Goal: Task Accomplishment & Management: Use online tool/utility

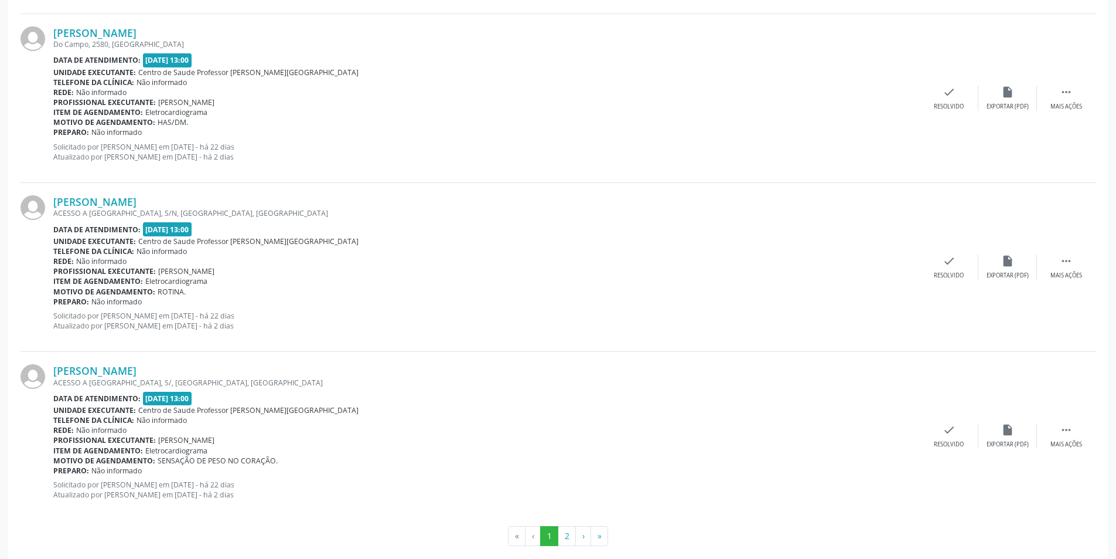
scroll to position [2393, 0]
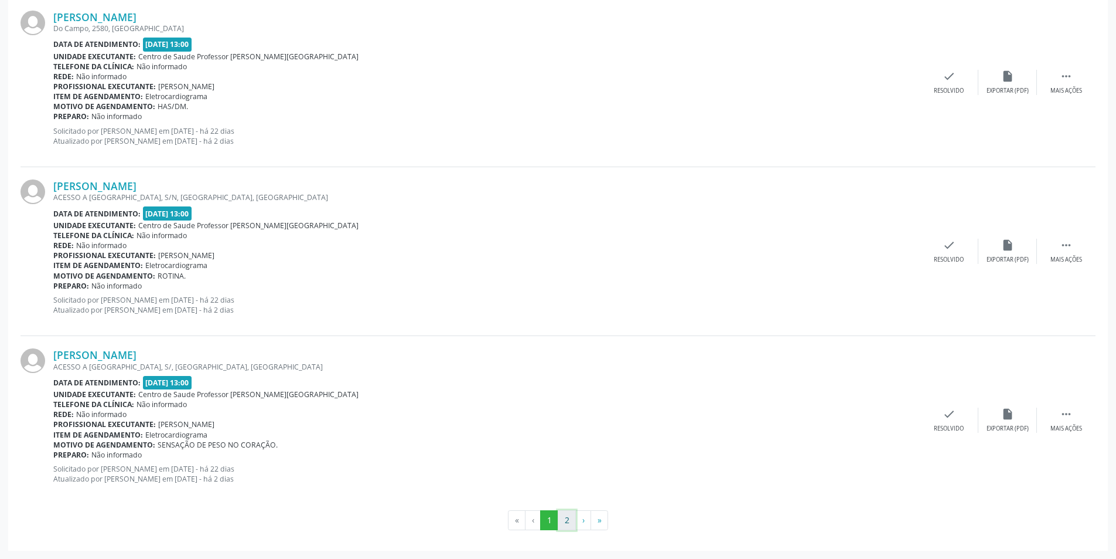
click at [570, 521] on button "2" at bounding box center [567, 520] width 18 height 20
click at [549, 517] on button "1" at bounding box center [549, 520] width 18 height 20
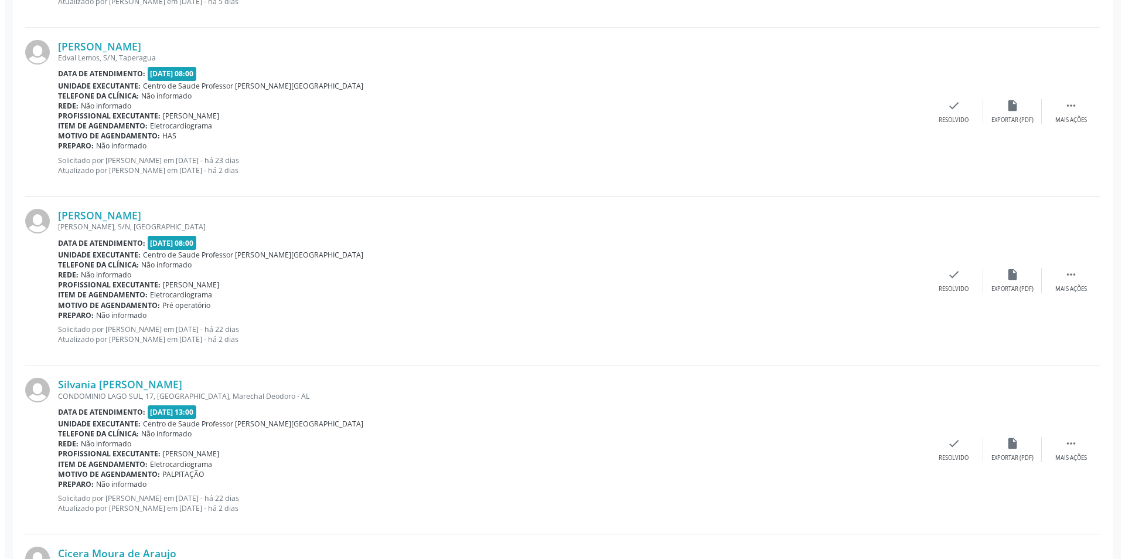
scroll to position [1817, 0]
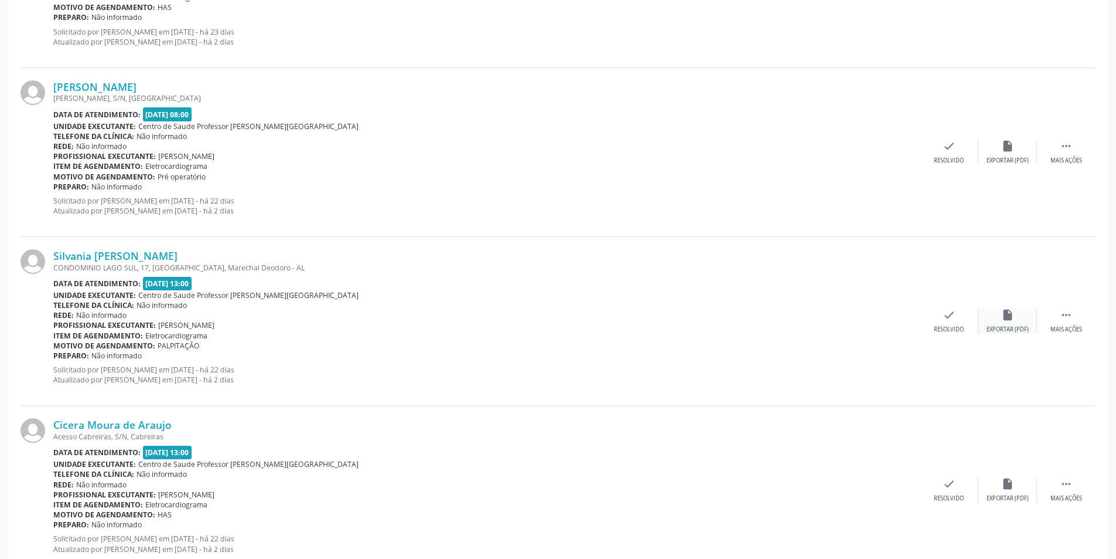
click at [1014, 331] on div "Exportar (PDF)" at bounding box center [1008, 329] width 42 height 8
click at [945, 332] on div "Resolvido" at bounding box center [949, 329] width 30 height 8
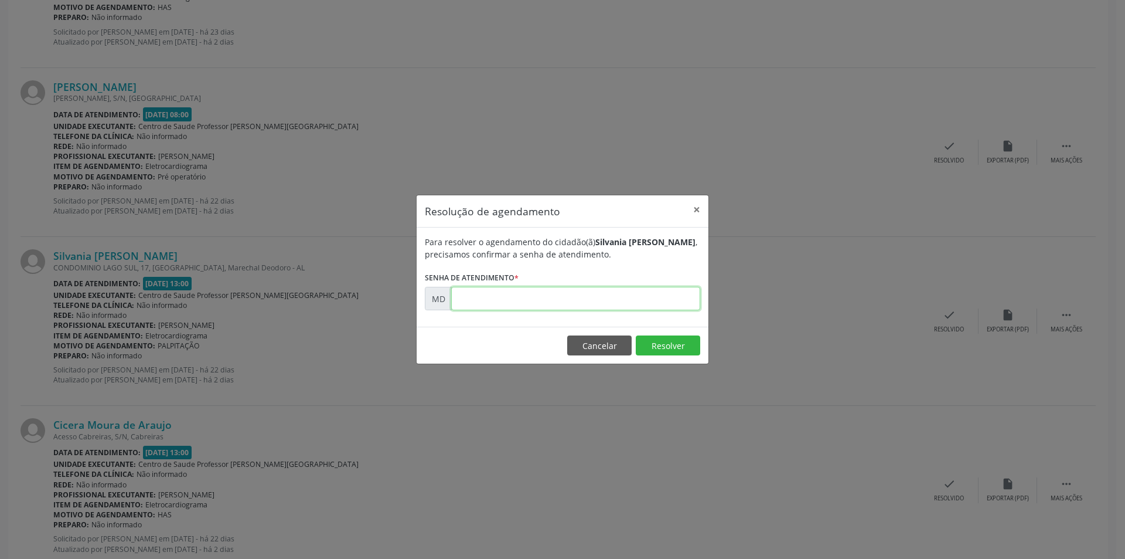
paste input "00002509"
type input "00002509"
click at [668, 349] on button "Resolver" at bounding box center [668, 345] width 64 height 20
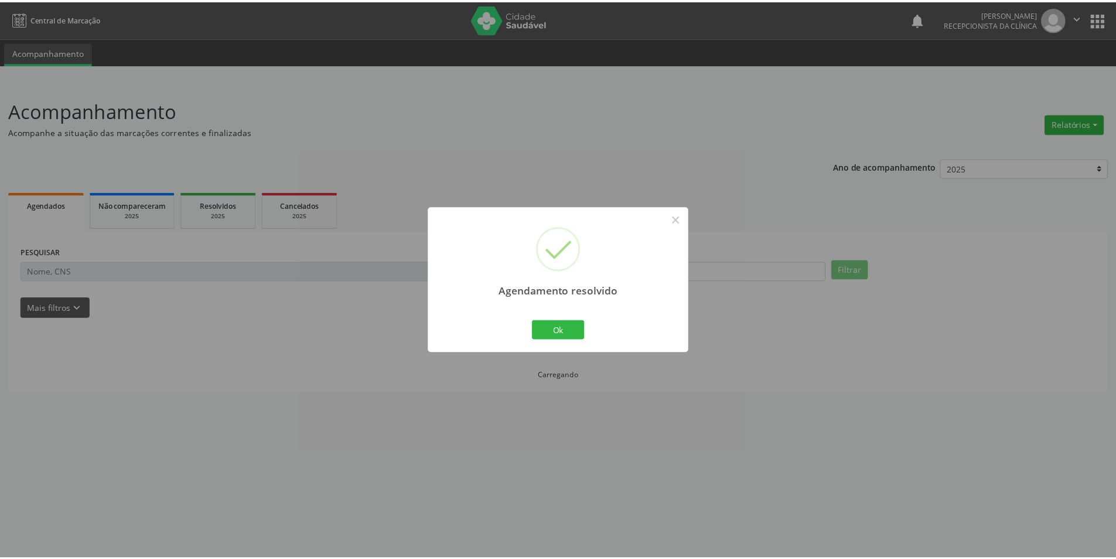
scroll to position [0, 0]
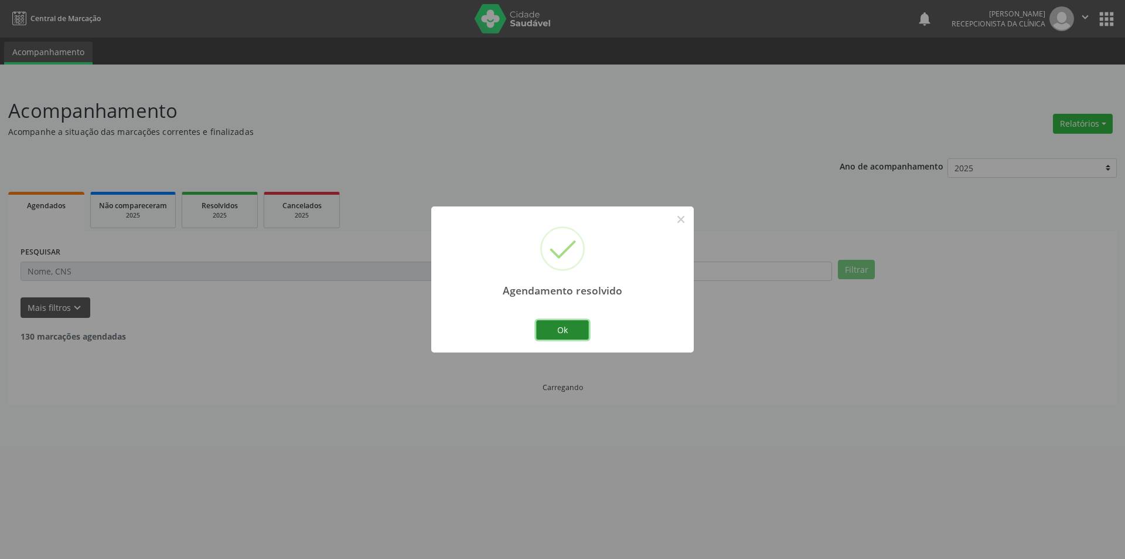
click at [576, 325] on button "Ok" at bounding box center [562, 330] width 53 height 20
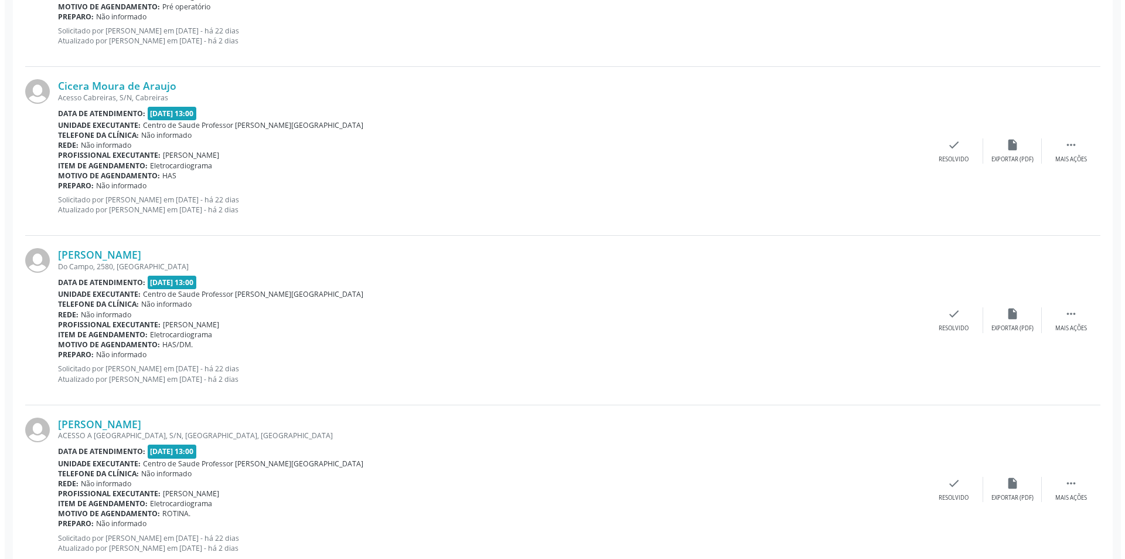
scroll to position [1993, 0]
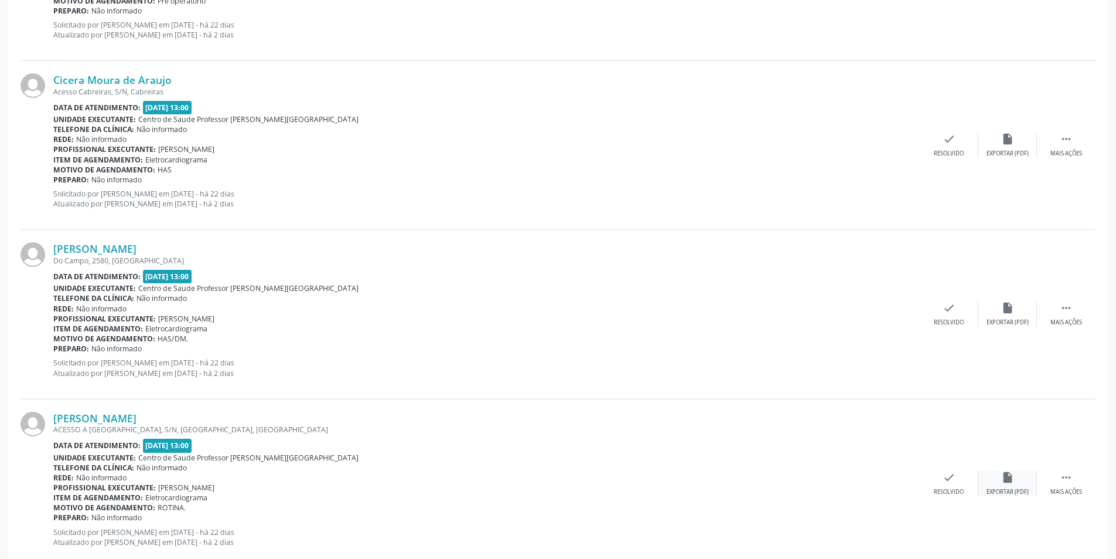
click at [996, 490] on div "Exportar (PDF)" at bounding box center [1008, 492] width 42 height 8
click at [946, 497] on div "[PERSON_NAME] ACESSO A [GEOGRAPHIC_DATA], S/N, [GEOGRAPHIC_DATA], [GEOGRAPHIC_D…" at bounding box center [558, 483] width 1075 height 169
click at [949, 488] on div "Resolvido" at bounding box center [949, 492] width 30 height 8
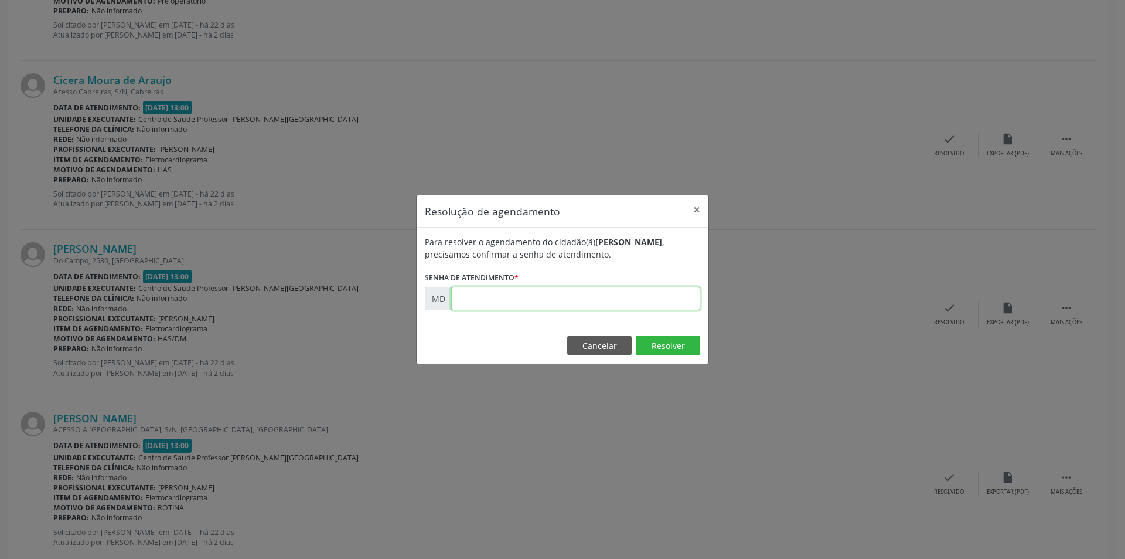
paste input "00002653"
type input "00002653"
click at [664, 346] on button "Resolver" at bounding box center [668, 345] width 64 height 20
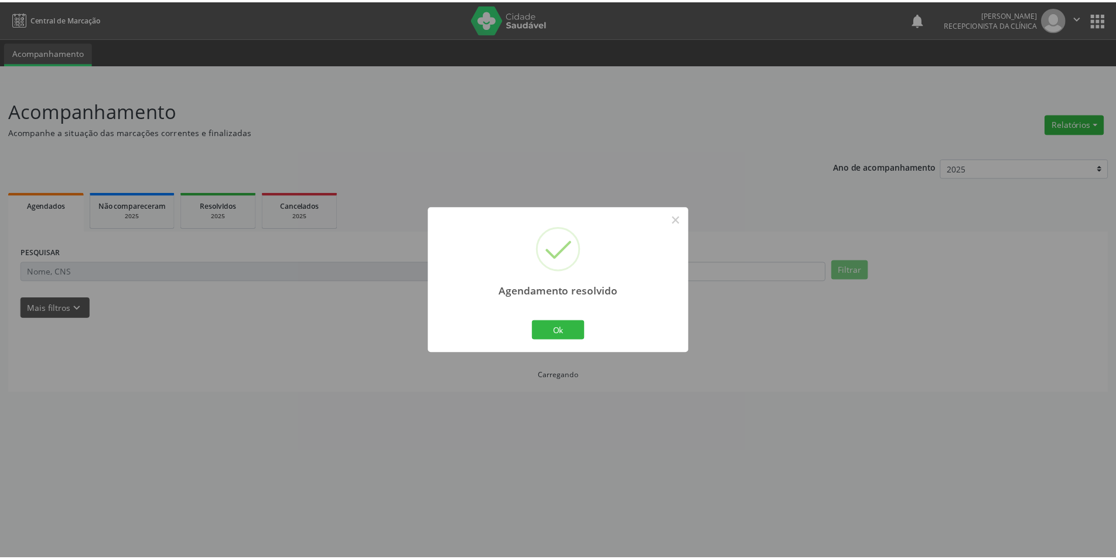
scroll to position [0, 0]
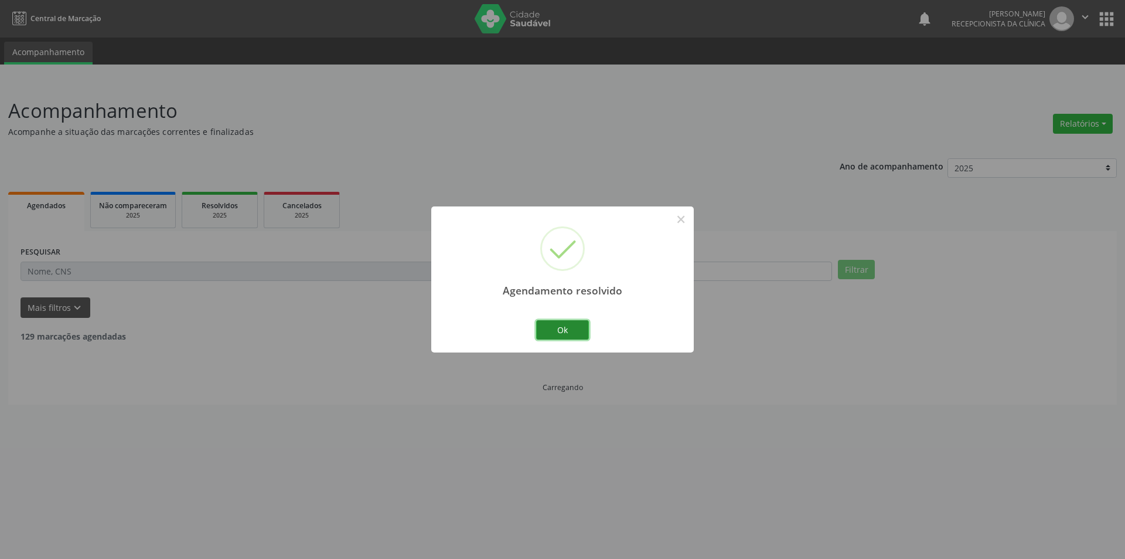
click at [559, 323] on button "Ok" at bounding box center [562, 330] width 53 height 20
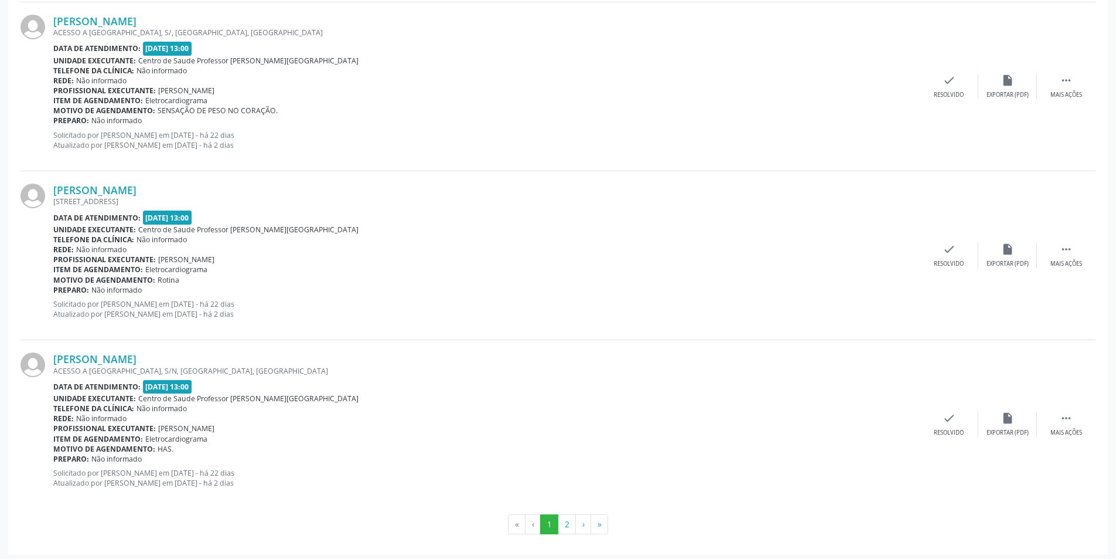
scroll to position [2393, 0]
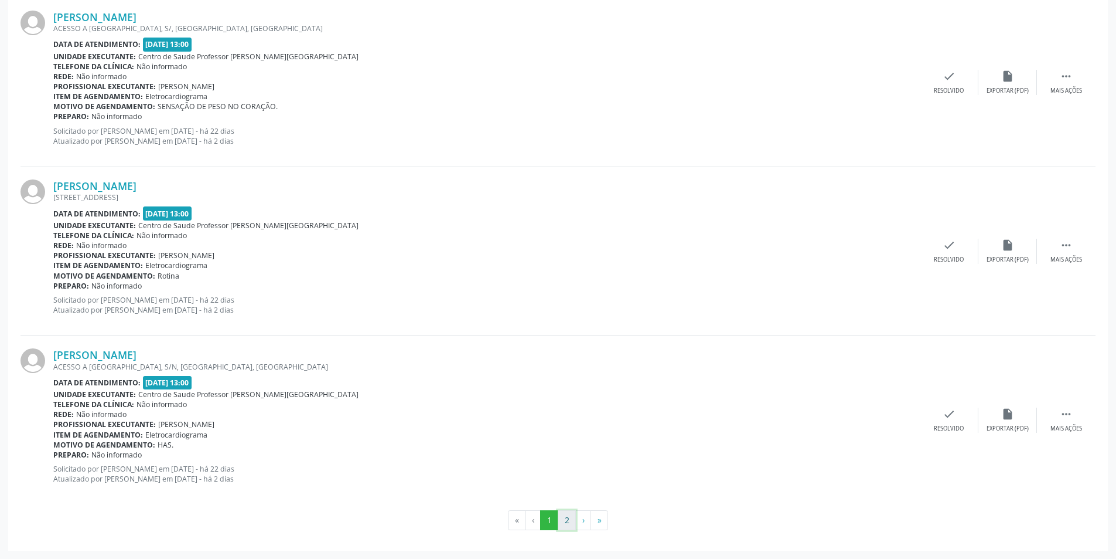
click at [564, 525] on button "2" at bounding box center [567, 520] width 18 height 20
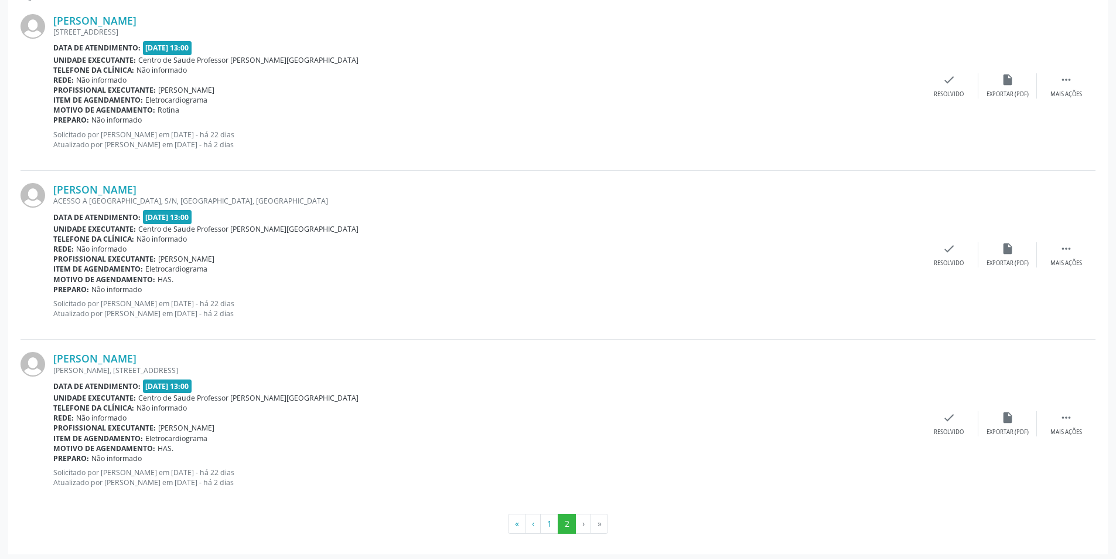
scroll to position [366, 0]
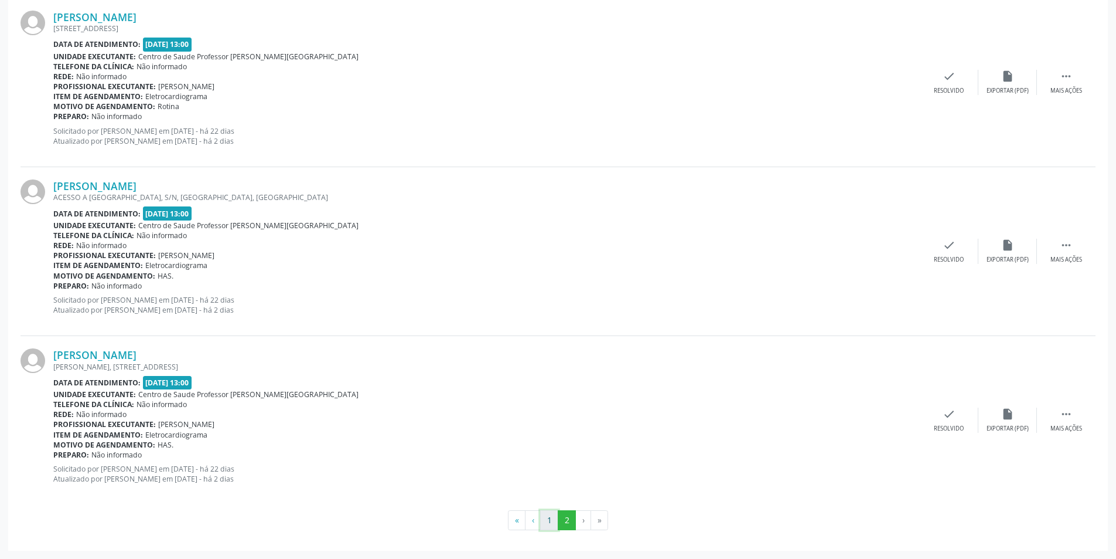
click at [549, 519] on button "1" at bounding box center [549, 520] width 18 height 20
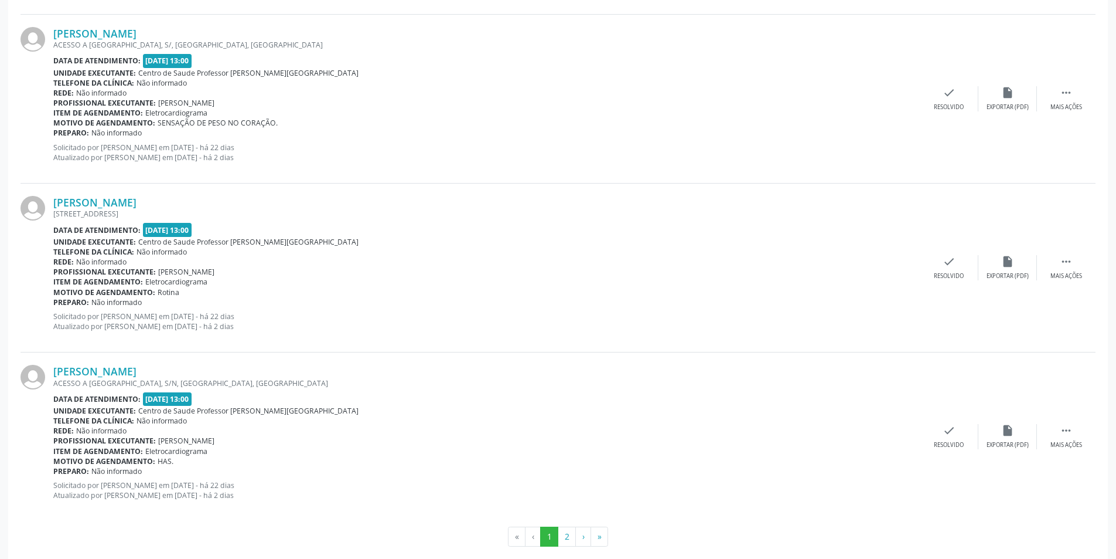
scroll to position [2393, 0]
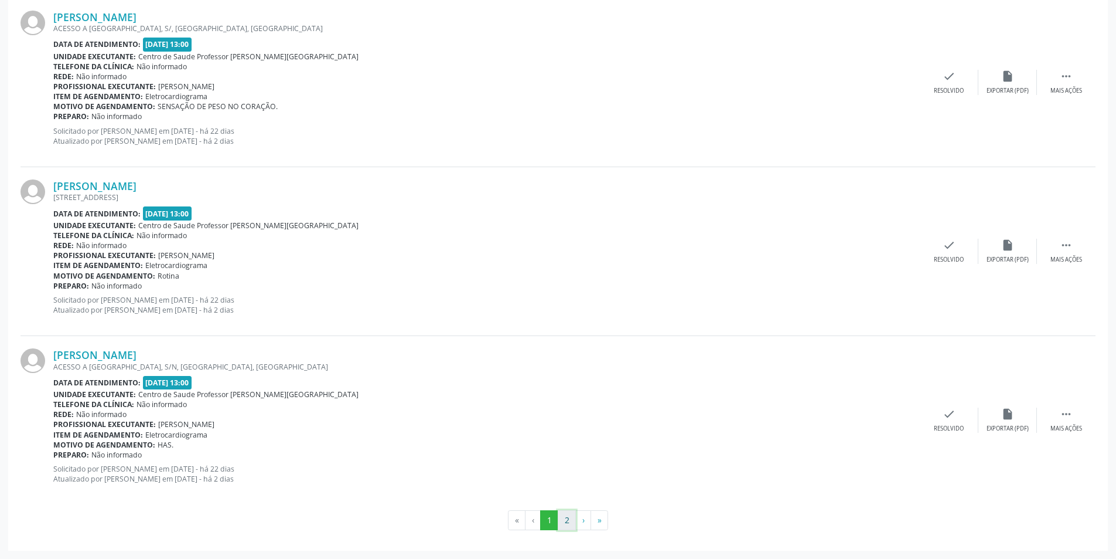
click at [564, 519] on button "2" at bounding box center [567, 520] width 18 height 20
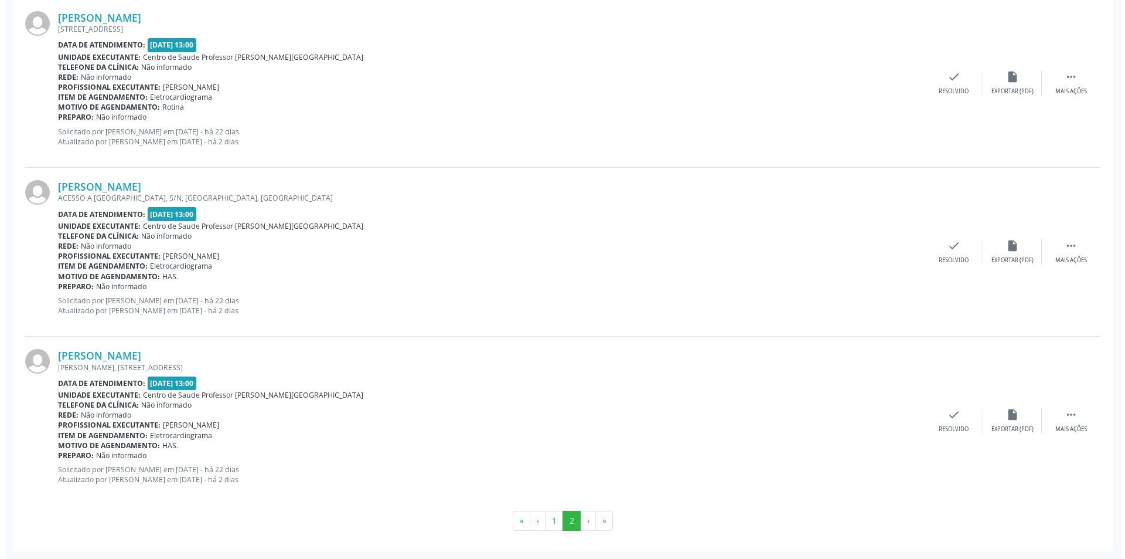
scroll to position [366, 0]
click at [1013, 416] on icon "insert_drive_file" at bounding box center [1008, 413] width 13 height 13
click at [941, 408] on div "check Resolvido" at bounding box center [949, 419] width 59 height 25
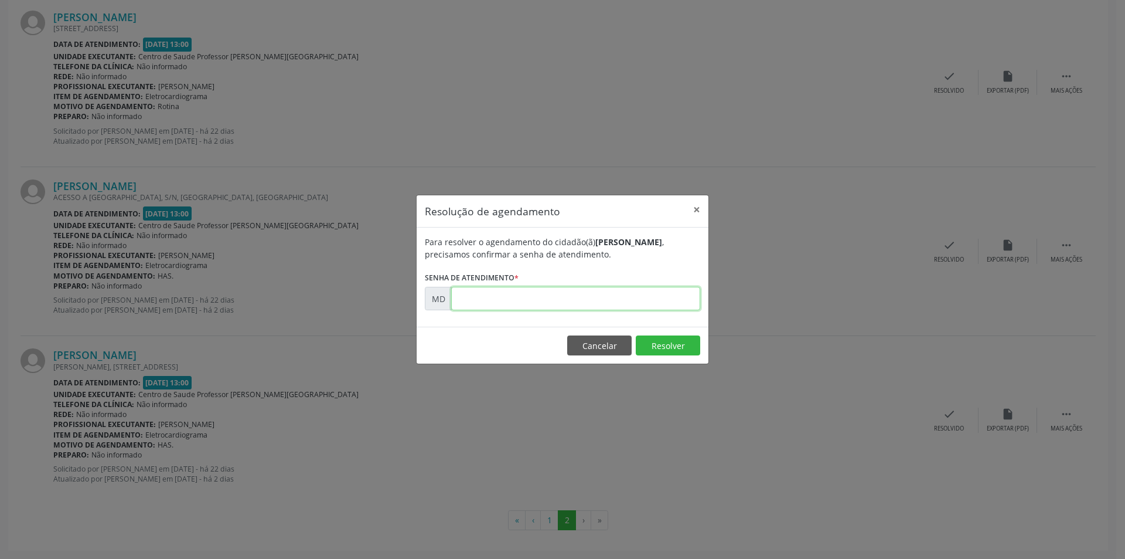
paste input "00002728"
type input "00002728"
click at [648, 338] on button "Resolver" at bounding box center [668, 345] width 64 height 20
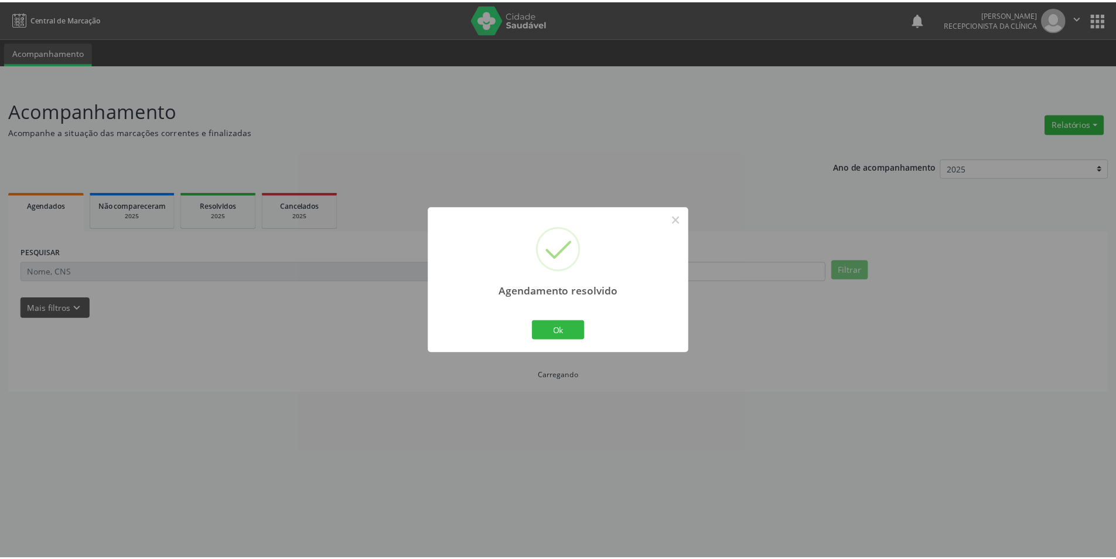
scroll to position [0, 0]
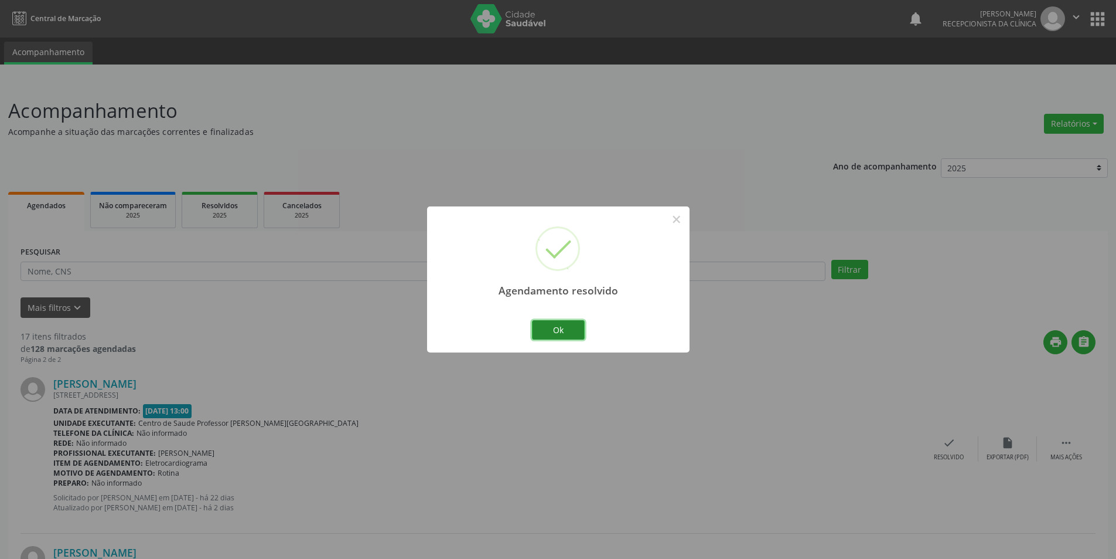
click at [560, 324] on button "Ok" at bounding box center [558, 330] width 53 height 20
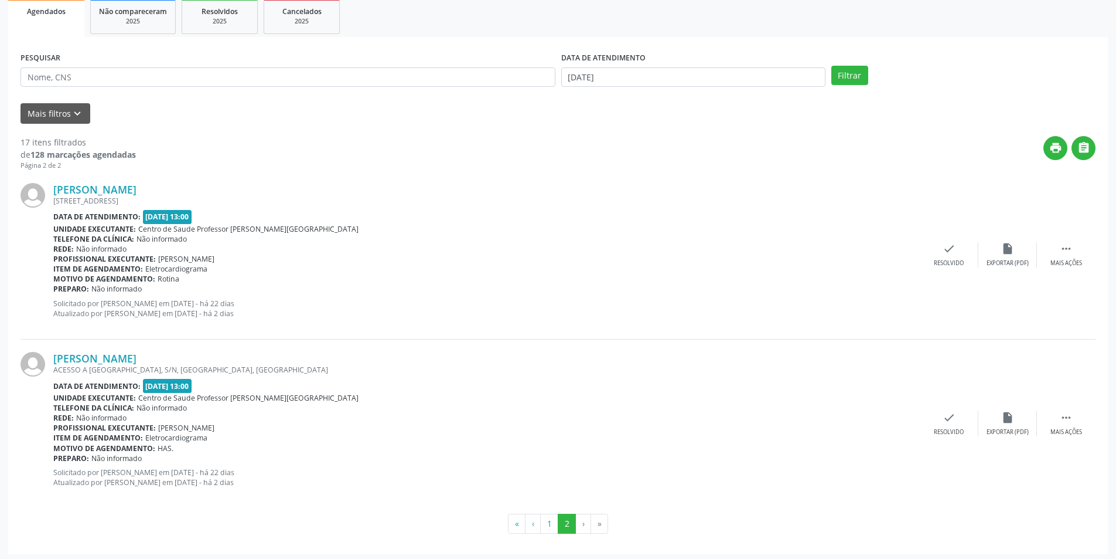
scroll to position [198, 0]
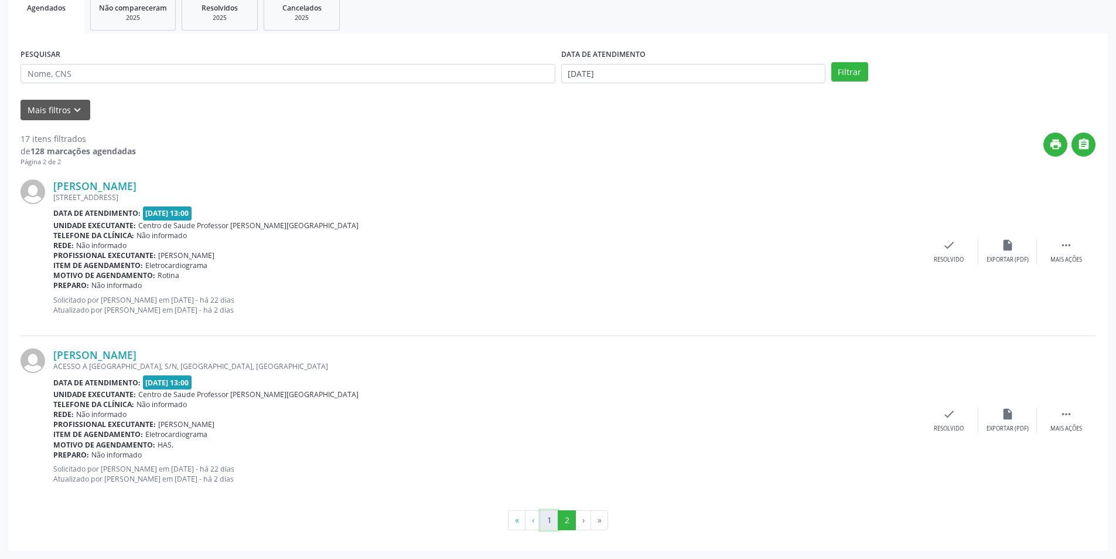
click at [552, 520] on button "1" at bounding box center [549, 520] width 18 height 20
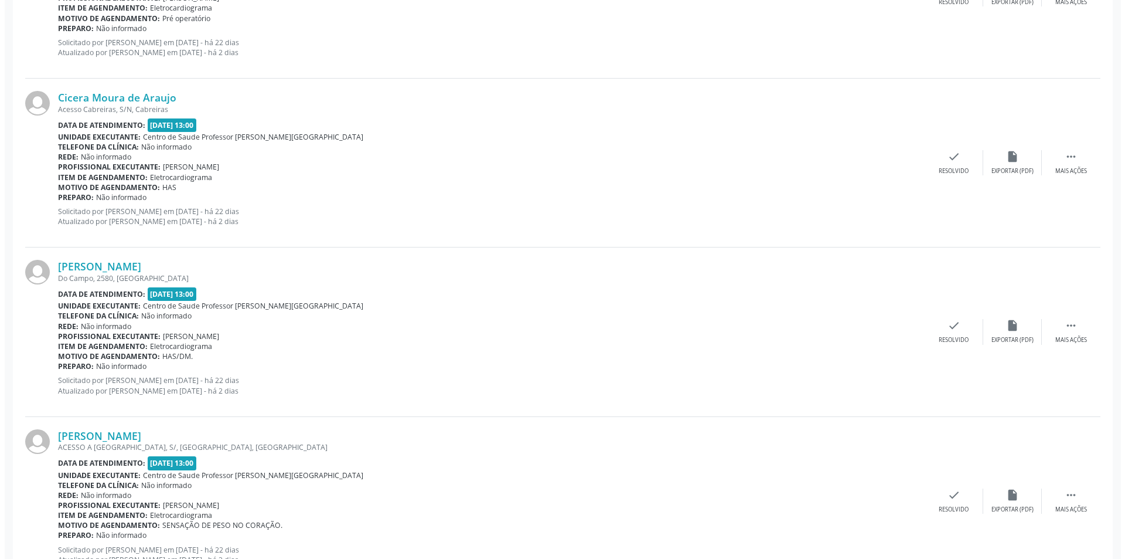
scroll to position [2051, 0]
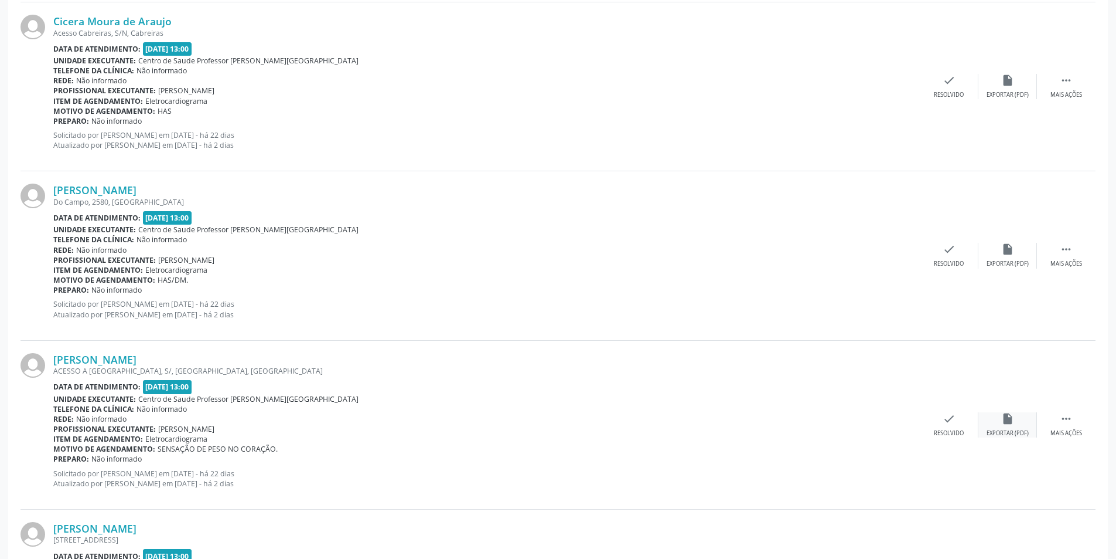
click at [1016, 427] on div "insert_drive_file Exportar (PDF)" at bounding box center [1008, 424] width 59 height 25
click at [949, 421] on icon "check" at bounding box center [949, 418] width 13 height 13
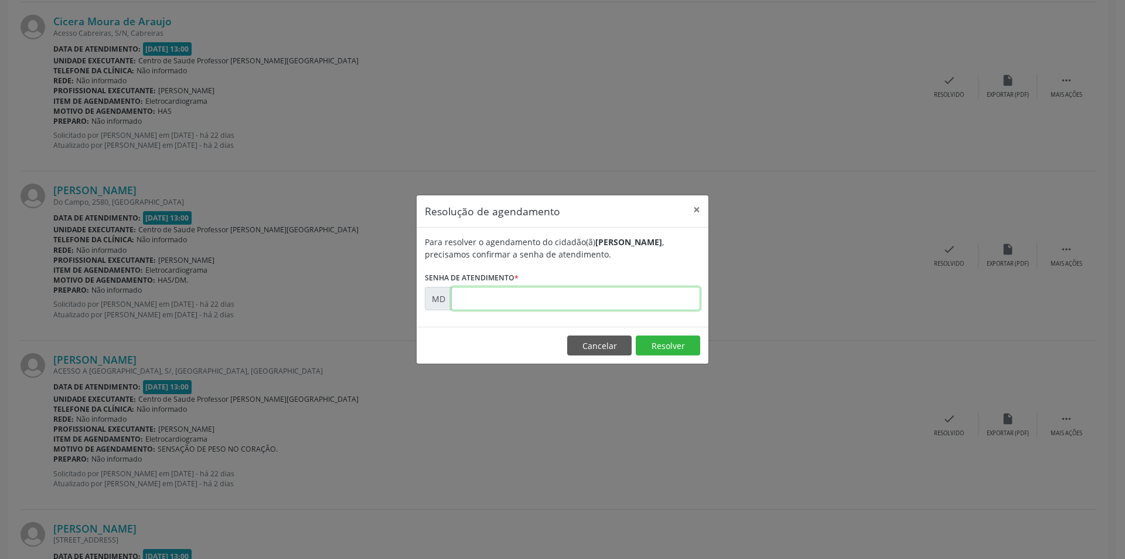
paste input "00002655"
type input "00002655"
click at [666, 342] on button "Resolver" at bounding box center [668, 345] width 64 height 20
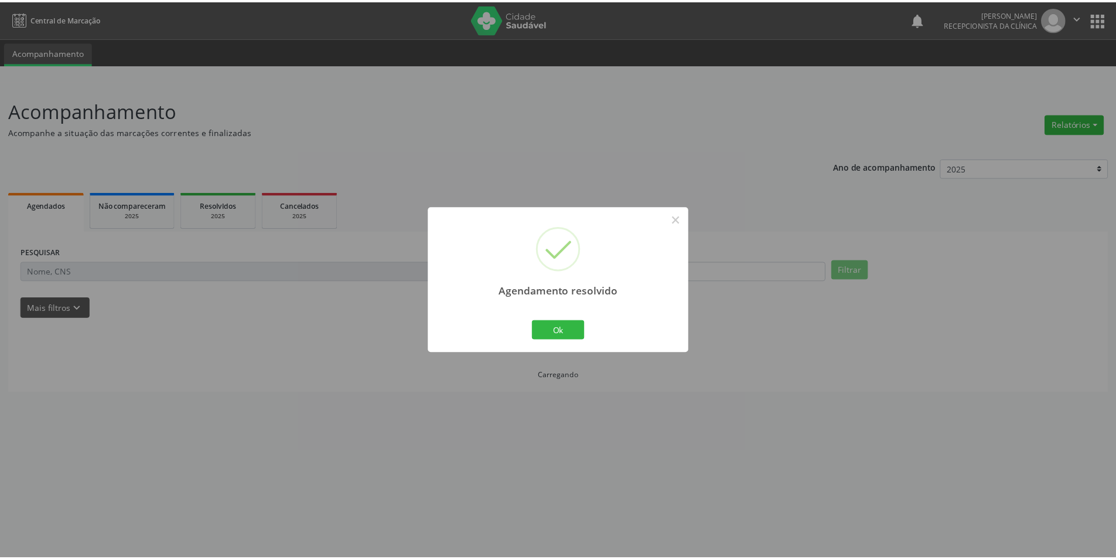
scroll to position [0, 0]
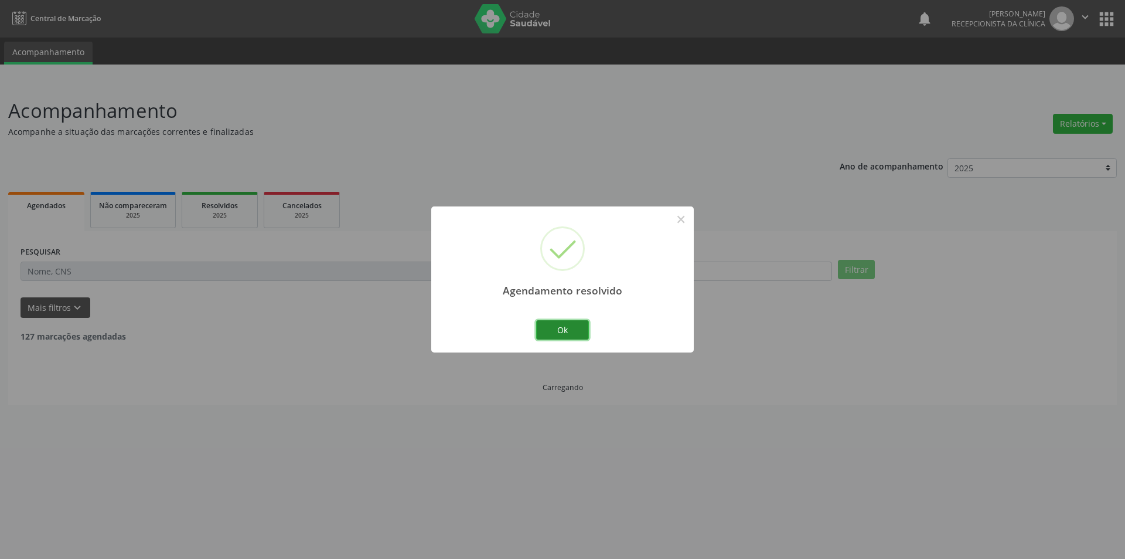
click at [575, 330] on button "Ok" at bounding box center [562, 330] width 53 height 20
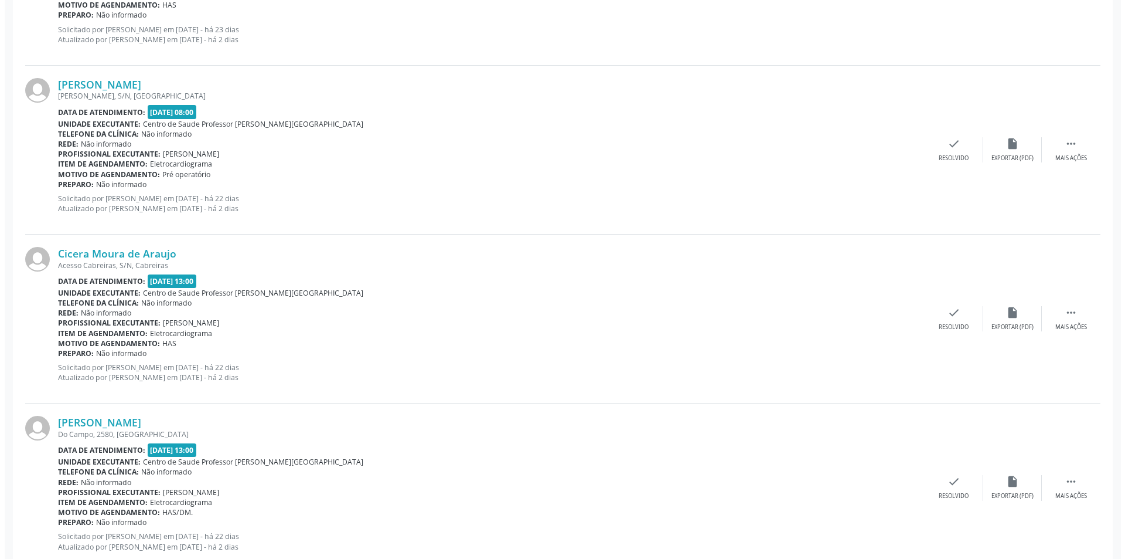
scroll to position [1934, 0]
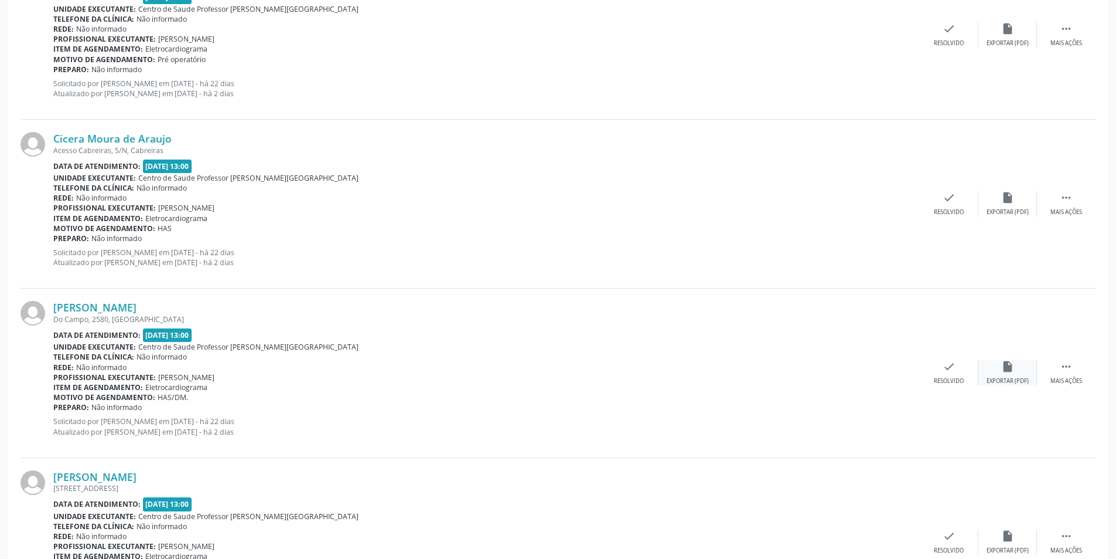
click at [1019, 373] on div "insert_drive_file Exportar (PDF)" at bounding box center [1008, 372] width 59 height 25
click at [942, 380] on div "Resolvido" at bounding box center [949, 381] width 30 height 8
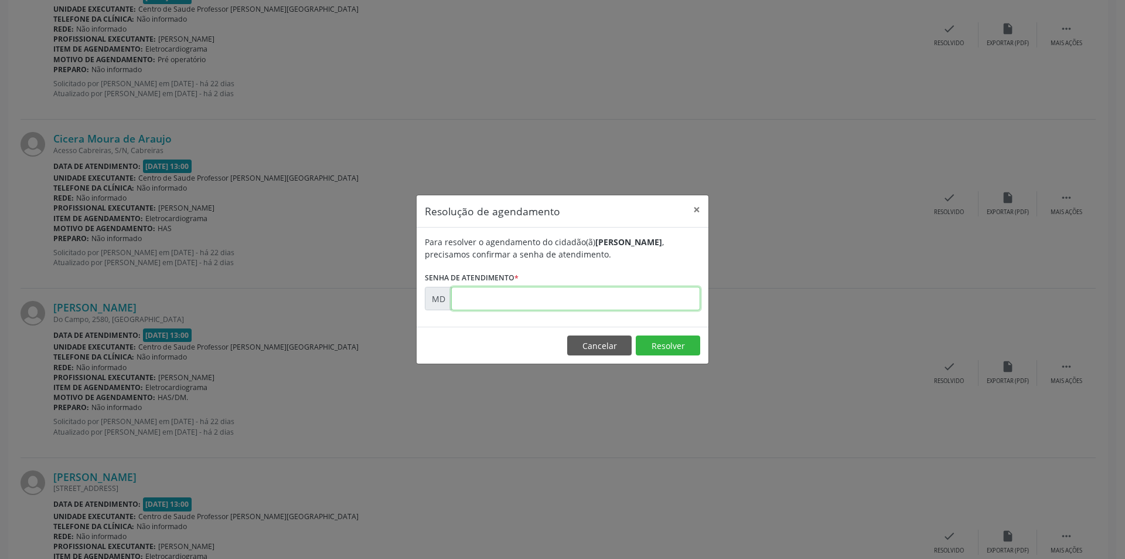
paste input "00002642"
type input "00002642"
click at [647, 343] on button "Resolver" at bounding box center [668, 345] width 64 height 20
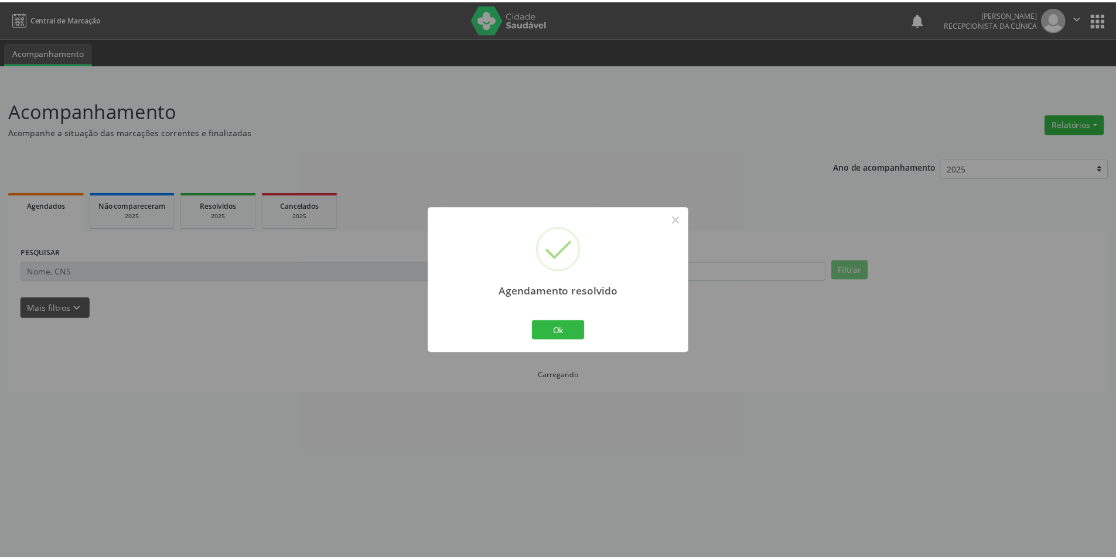
scroll to position [0, 0]
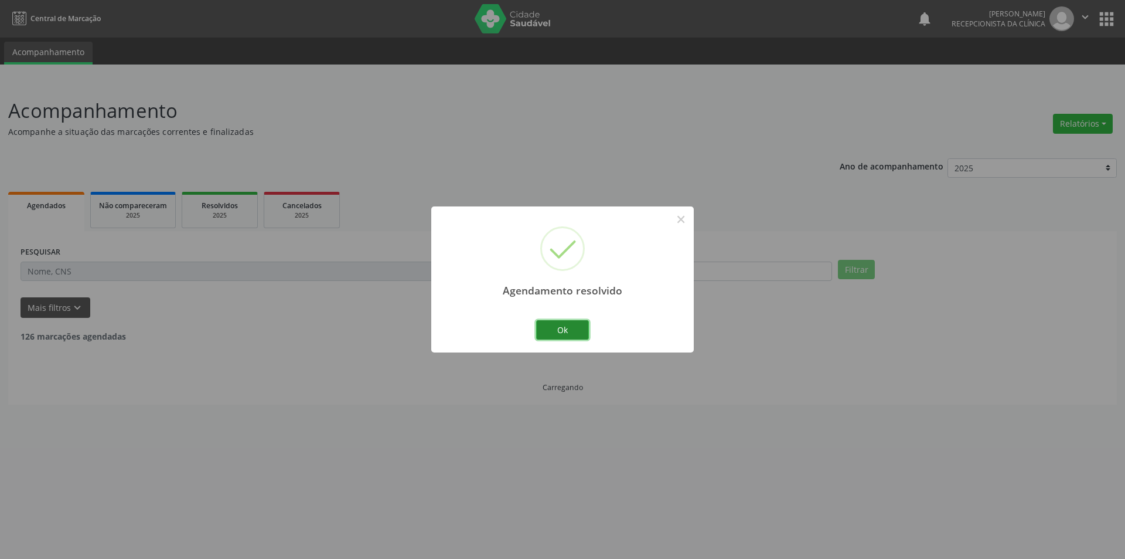
click at [573, 334] on button "Ok" at bounding box center [562, 330] width 53 height 20
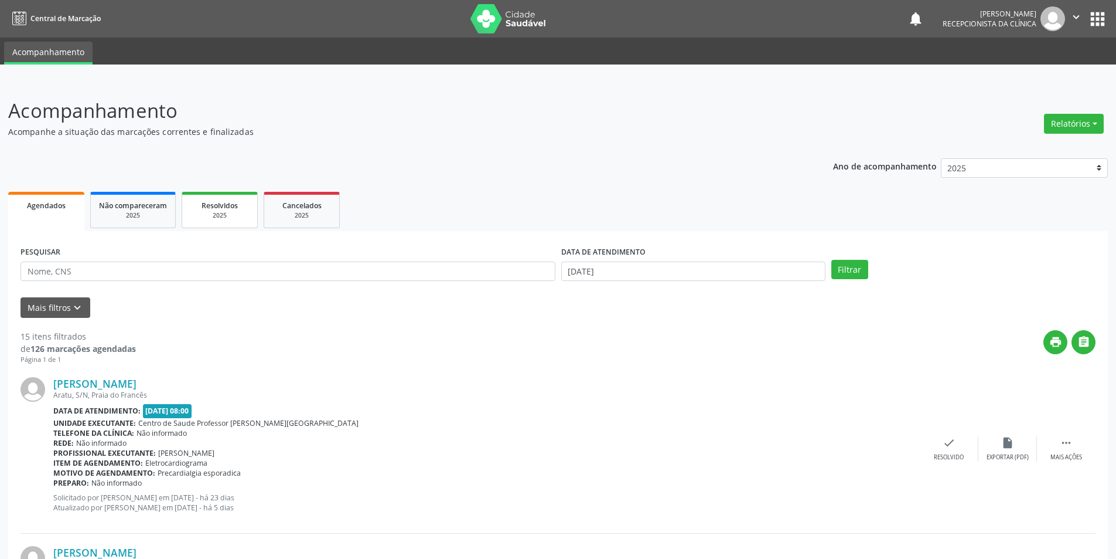
click at [237, 214] on div "2025" at bounding box center [219, 215] width 59 height 9
